Goal: Use online tool/utility: Utilize a website feature to perform a specific function

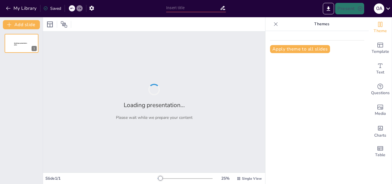
type input "PNL y [MEDICAL_DATA]: Herramientas y Técnicas para Profesionales"
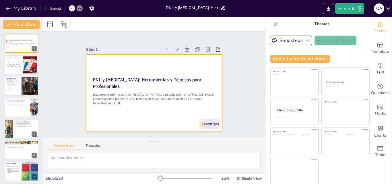
scroll to position [1, 0]
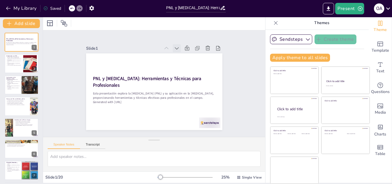
click at [177, 48] on icon at bounding box center [180, 51] width 6 height 6
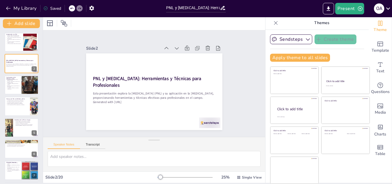
click at [180, 50] on icon at bounding box center [183, 53] width 7 height 7
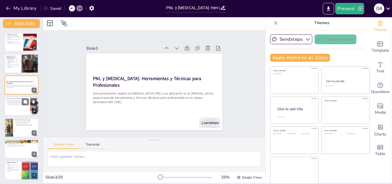
click at [17, 106] on div at bounding box center [21, 106] width 34 height 20
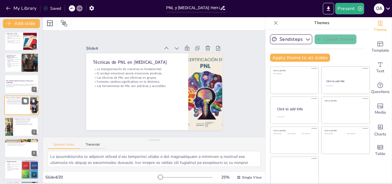
scroll to position [0, 0]
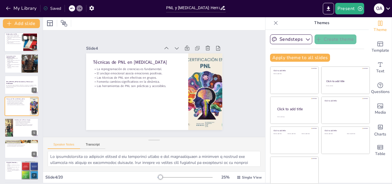
click at [20, 46] on div at bounding box center [21, 42] width 34 height 20
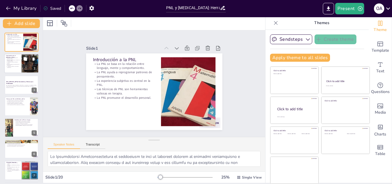
click at [20, 65] on p "El espacio seguro es esencial para la efectividad." at bounding box center [13, 65] width 14 height 2
type textarea "Lo ipsumdolorsi am conse ad elit se do eiusmodt inc ut labo etdol mag aliquaeni…"
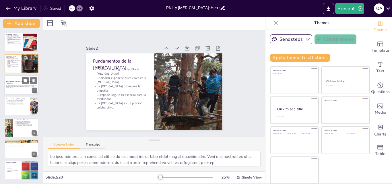
click at [20, 92] on div at bounding box center [21, 85] width 34 height 20
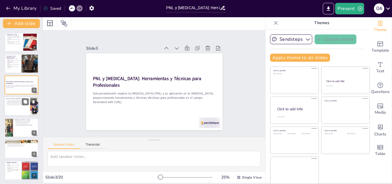
click at [21, 104] on p "Las herramientas de PNL son prácticas y accesibles." at bounding box center [17, 104] width 22 height 1
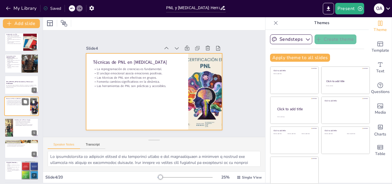
scroll to position [1, 0]
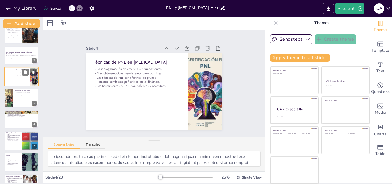
click at [21, 104] on div at bounding box center [22, 98] width 34 height 19
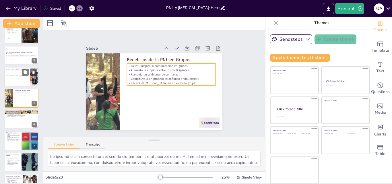
scroll to position [22, 0]
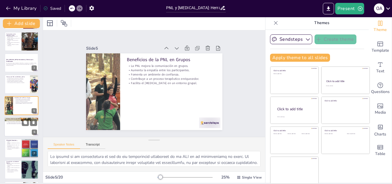
click at [20, 125] on div at bounding box center [21, 127] width 34 height 20
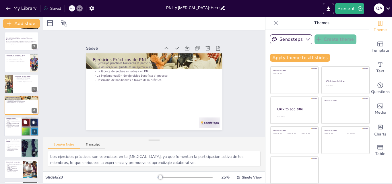
scroll to position [72, 0]
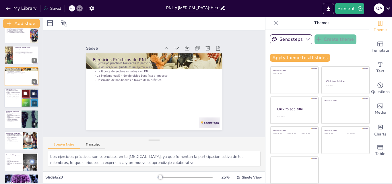
click at [11, 102] on div at bounding box center [21, 98] width 34 height 20
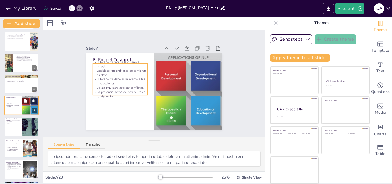
scroll to position [94, 0]
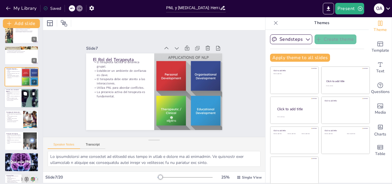
click at [12, 102] on div at bounding box center [21, 98] width 34 height 20
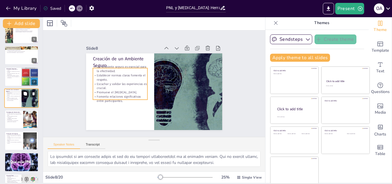
scroll to position [86, 0]
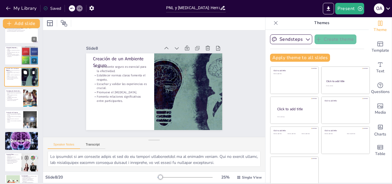
click at [12, 102] on div at bounding box center [22, 98] width 34 height 19
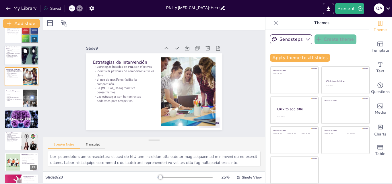
click at [12, 102] on div at bounding box center [22, 97] width 34 height 19
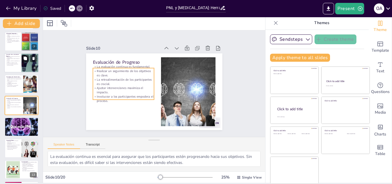
scroll to position [158, 0]
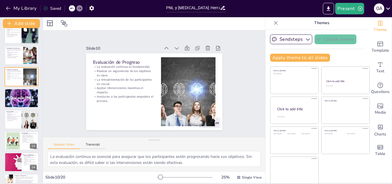
click at [12, 102] on div at bounding box center [22, 98] width 34 height 21
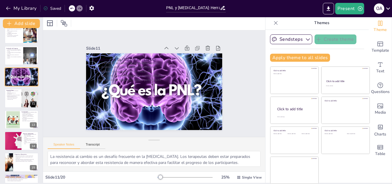
click at [12, 102] on div at bounding box center [22, 98] width 34 height 19
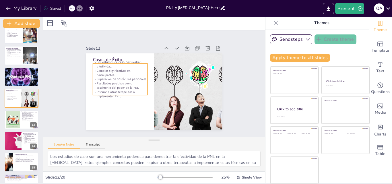
scroll to position [172, 0]
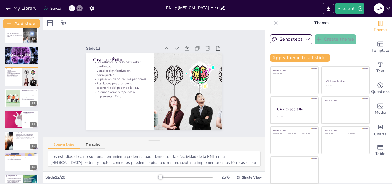
click at [12, 102] on div at bounding box center [13, 98] width 17 height 17
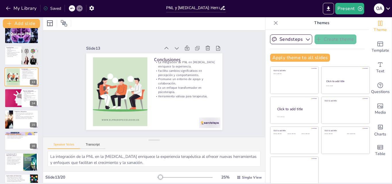
click at [12, 102] on div at bounding box center [13, 98] width 31 height 19
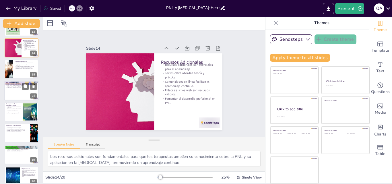
click at [13, 98] on div at bounding box center [21, 91] width 34 height 20
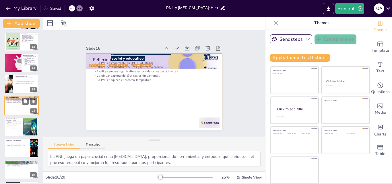
click at [13, 111] on div at bounding box center [21, 106] width 34 height 20
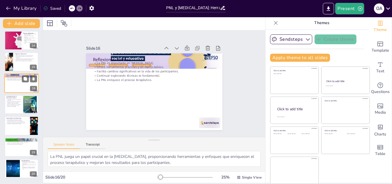
click at [13, 111] on div at bounding box center [22, 104] width 34 height 19
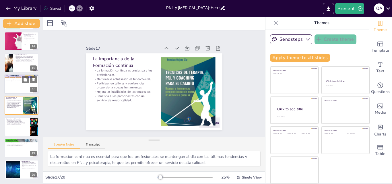
scroll to position [279, 0]
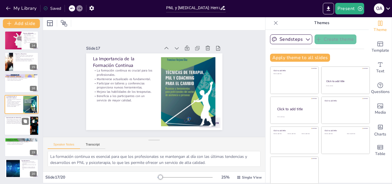
click at [17, 125] on div at bounding box center [21, 126] width 34 height 20
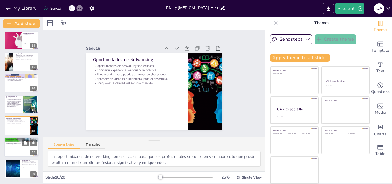
click at [16, 152] on div at bounding box center [21, 147] width 34 height 20
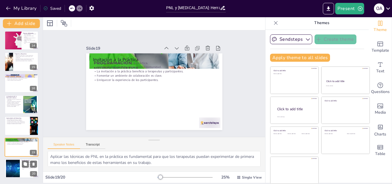
click at [15, 168] on div at bounding box center [13, 169] width 18 height 18
type textarea "Expresar agradecimientos a los participantes es esencial para reconocer su comp…"
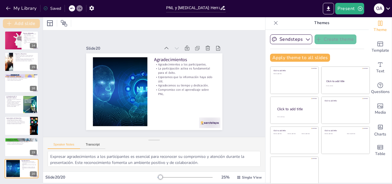
click at [22, 22] on button "Add slide" at bounding box center [21, 23] width 37 height 9
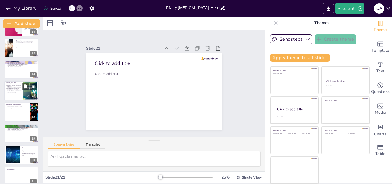
scroll to position [300, 0]
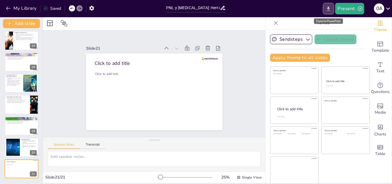
click at [329, 9] on icon "Export to PowerPoint" at bounding box center [328, 8] width 3 height 4
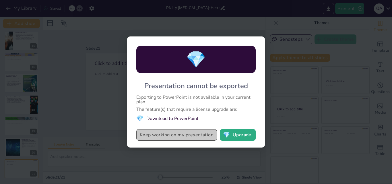
click at [197, 137] on button "Keep working on my presentation" at bounding box center [176, 134] width 81 height 11
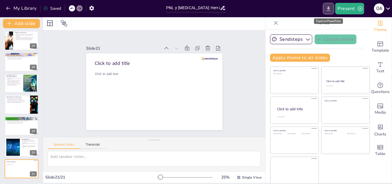
click at [330, 10] on icon "Export to PowerPoint" at bounding box center [328, 8] width 3 height 4
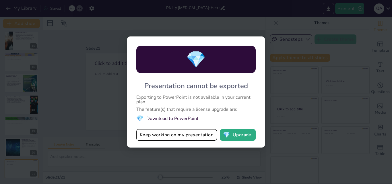
click at [178, 117] on li "💎 Download to PowerPoint" at bounding box center [195, 119] width 119 height 8
click at [178, 119] on li "💎 Download to PowerPoint" at bounding box center [195, 119] width 119 height 8
click at [247, 136] on button "💎 Upgrade" at bounding box center [238, 134] width 36 height 11
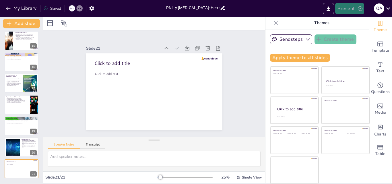
click at [344, 9] on button "Present" at bounding box center [349, 8] width 29 height 11
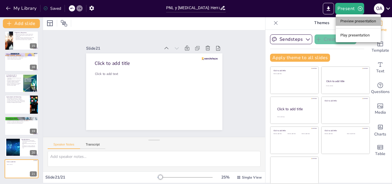
click at [353, 22] on li "Preview presentation" at bounding box center [358, 21] width 45 height 9
